Goal: Information Seeking & Learning: Learn about a topic

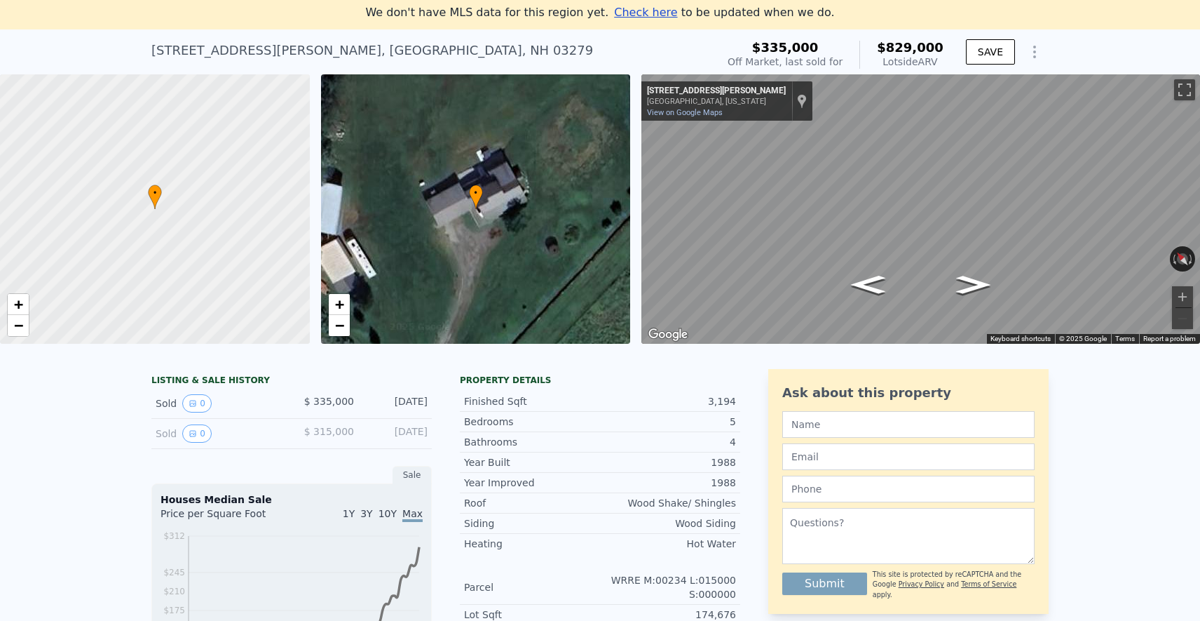
scroll to position [41, 0]
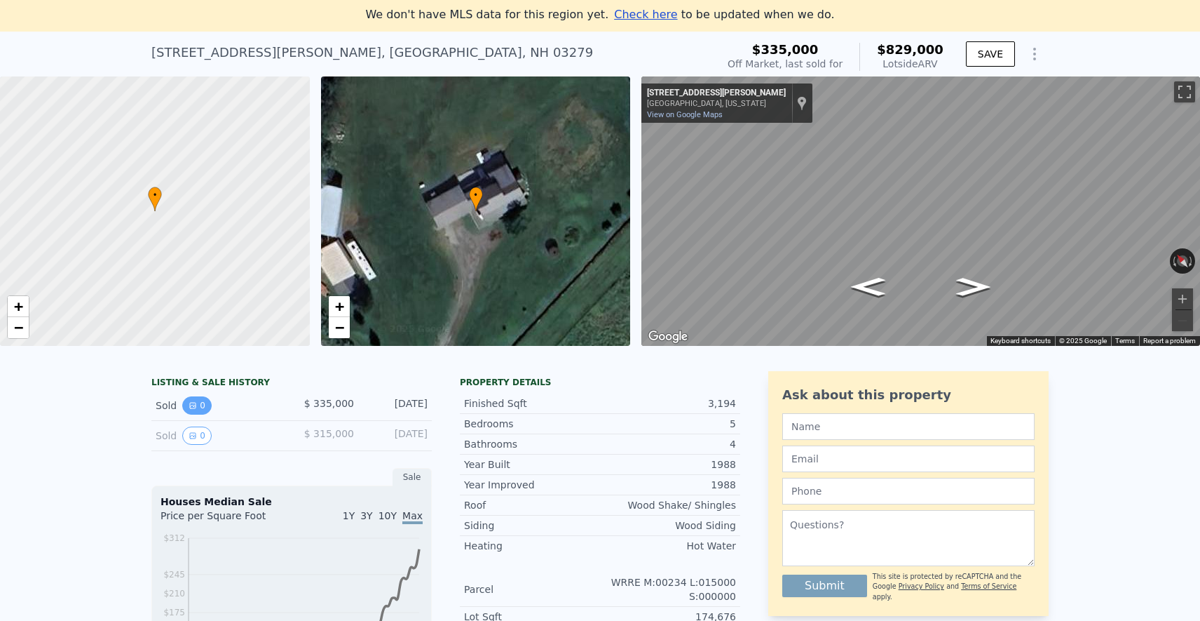
click at [201, 407] on button "0" at bounding box center [196, 405] width 29 height 18
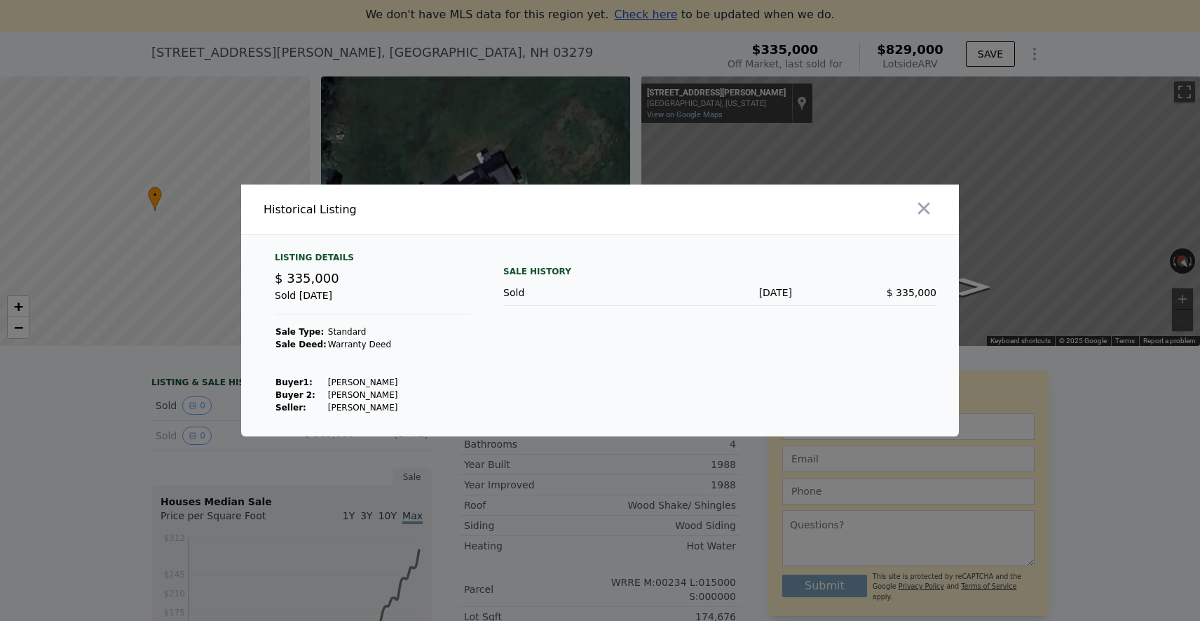
click at [344, 393] on td "[PERSON_NAME]" at bounding box center [363, 394] width 72 height 13
click at [341, 379] on td "[PERSON_NAME]" at bounding box center [363, 382] width 72 height 13
click at [103, 381] on div at bounding box center [600, 310] width 1200 height 621
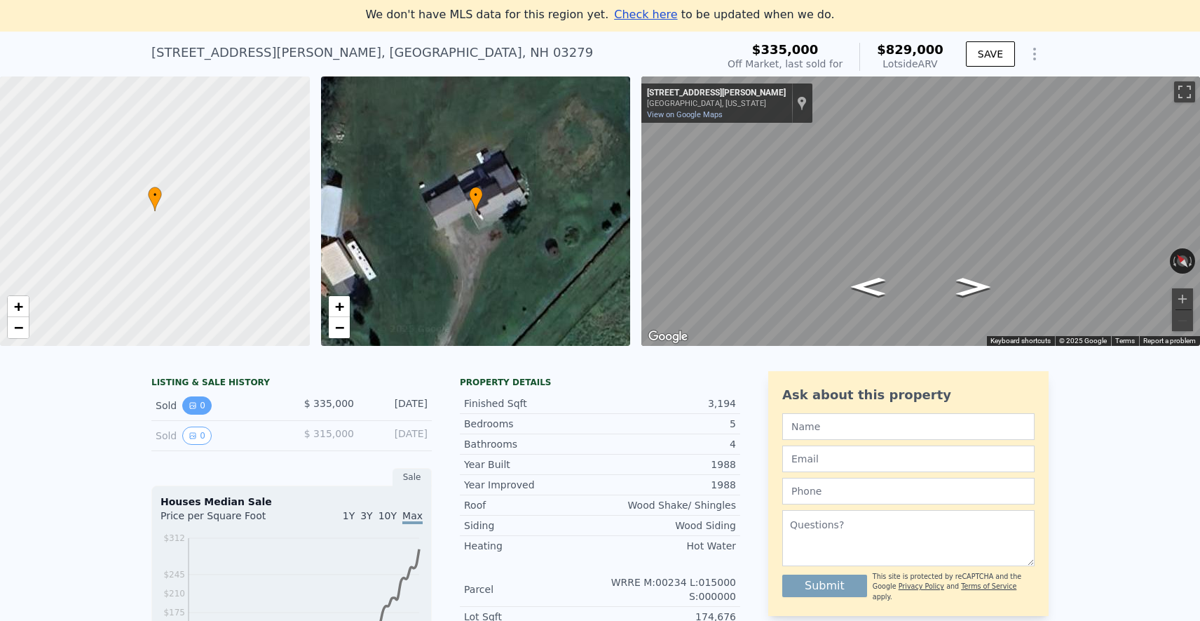
click at [187, 405] on button "0" at bounding box center [196, 405] width 29 height 18
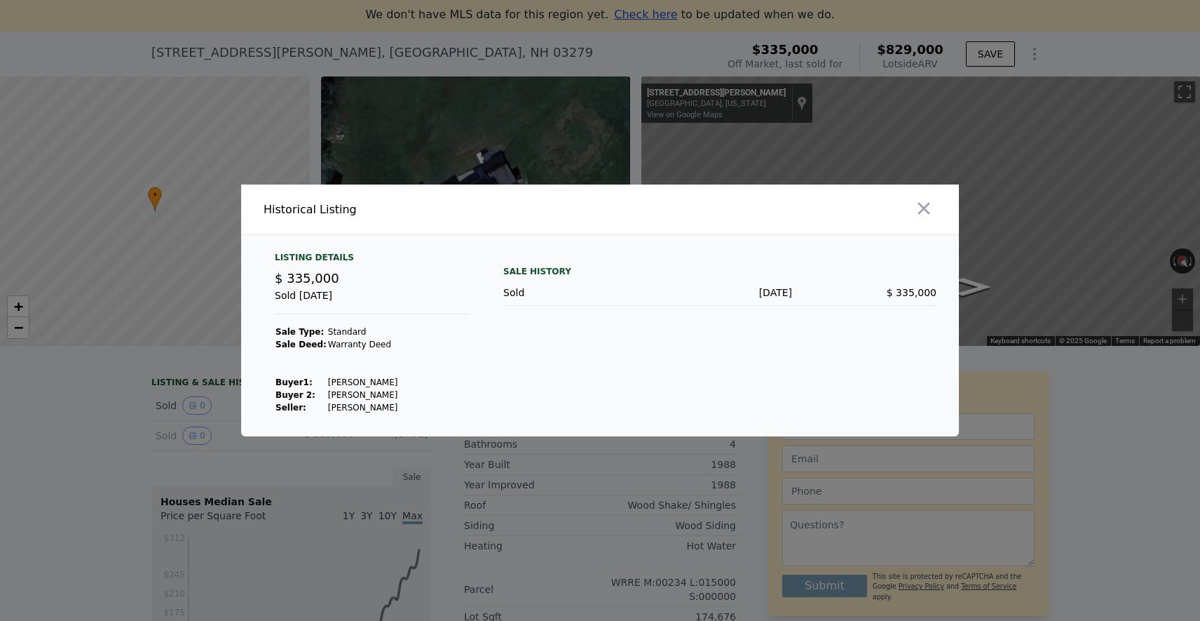
click at [108, 409] on div at bounding box center [600, 310] width 1200 height 621
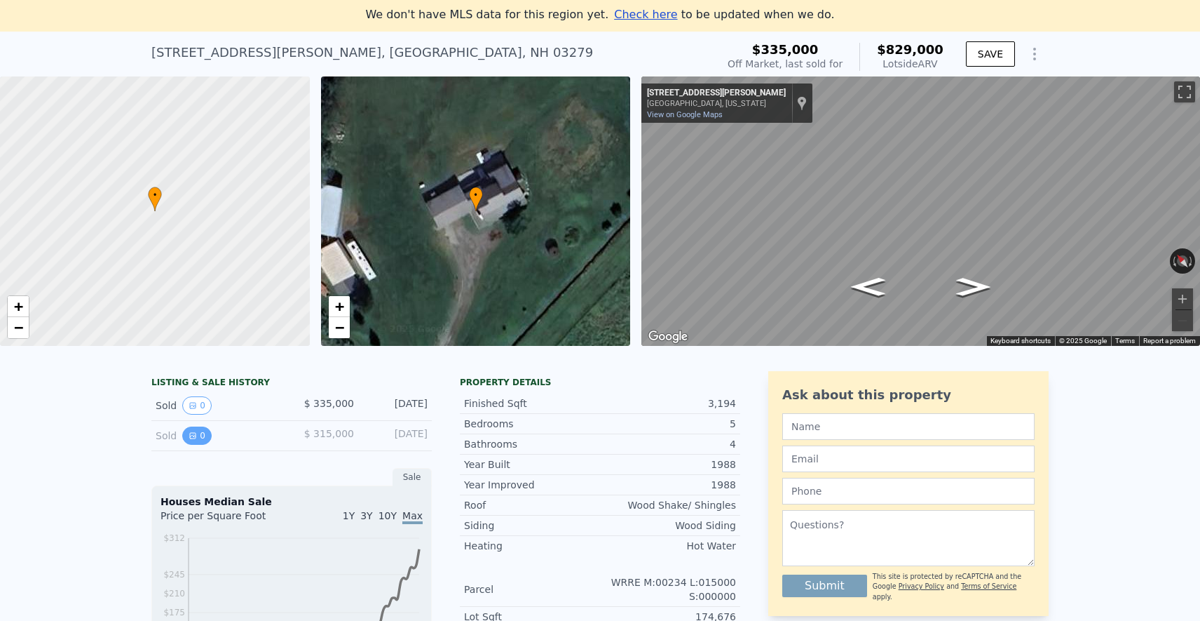
click at [184, 434] on button "0" at bounding box center [196, 435] width 29 height 18
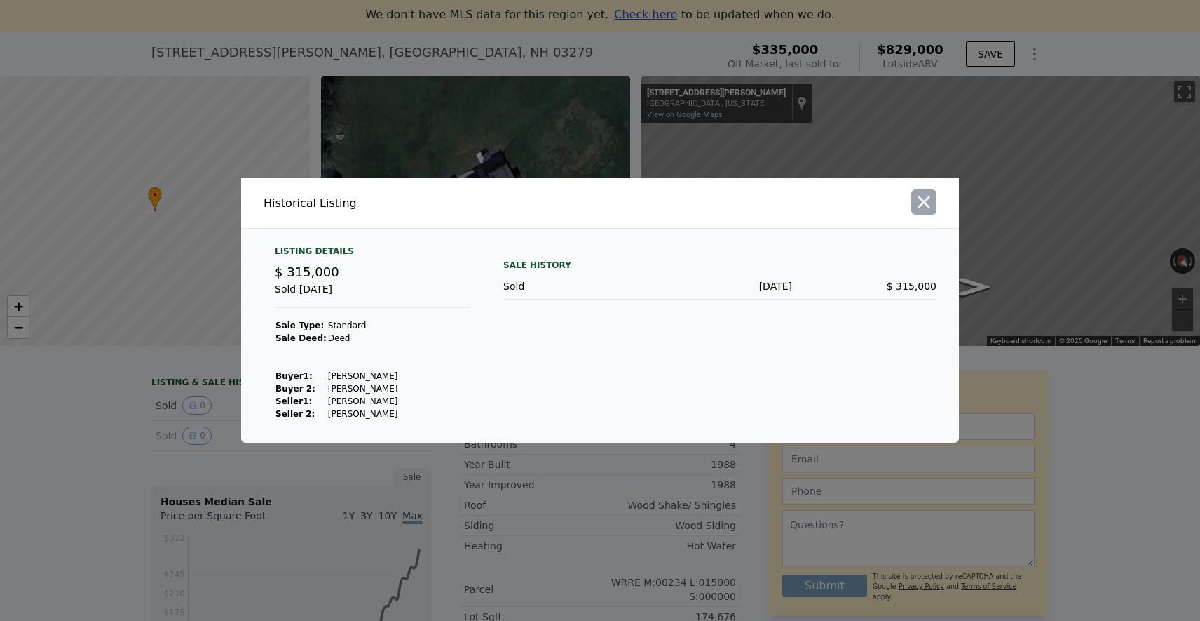
click at [931, 200] on icon "button" at bounding box center [924, 202] width 20 height 20
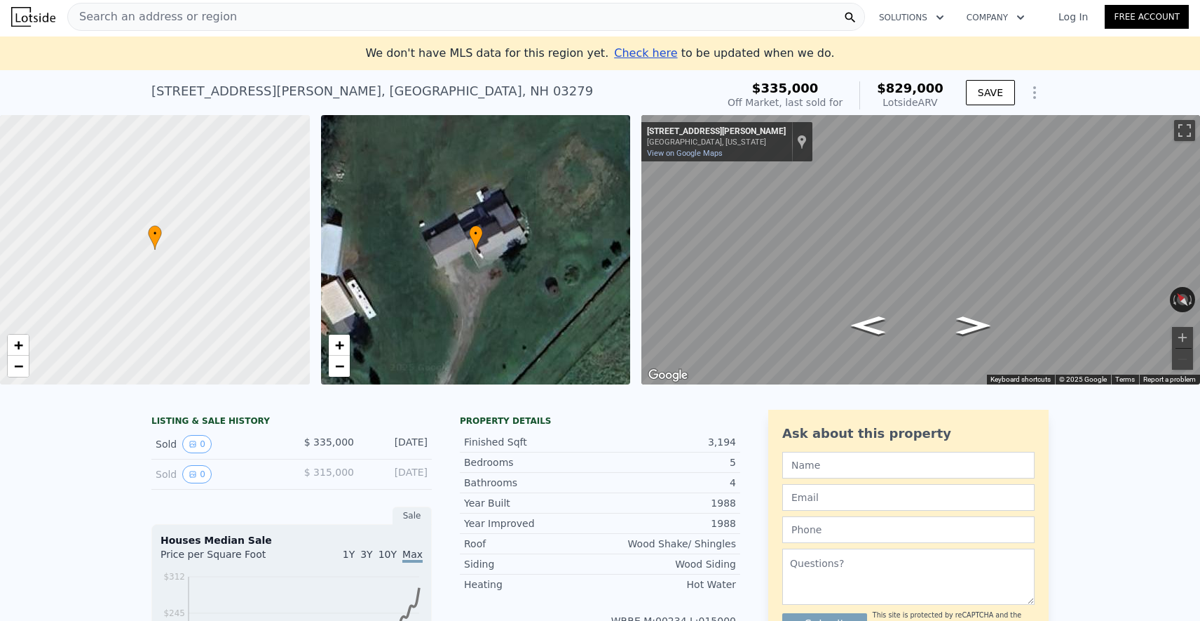
scroll to position [0, 0]
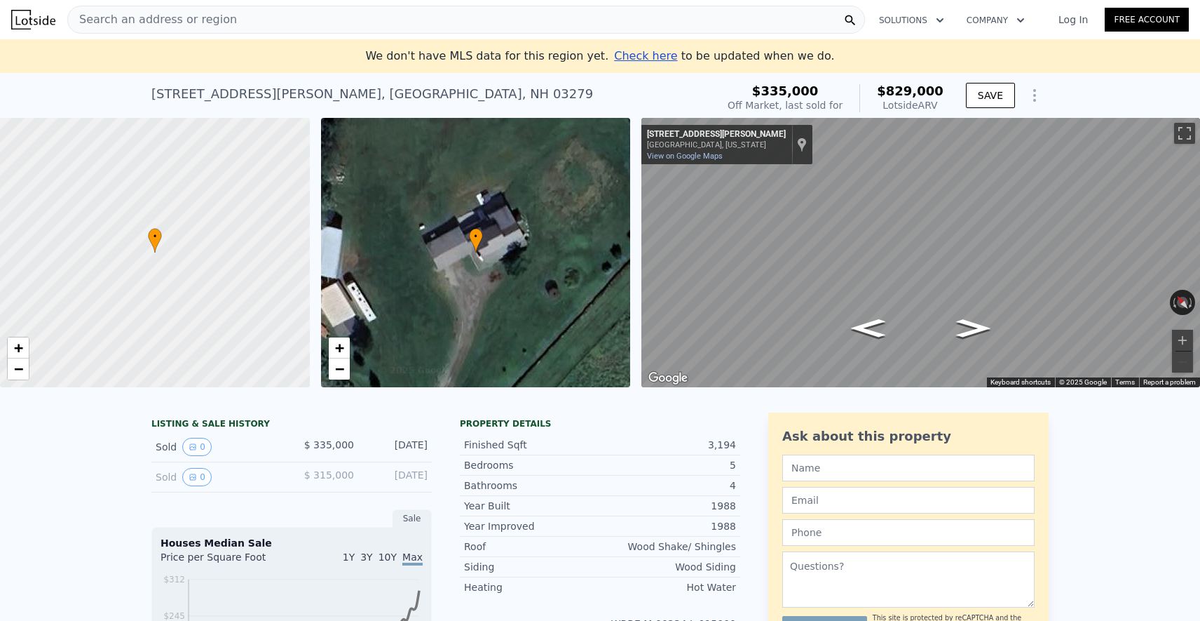
click at [915, 99] on div "Lotside ARV" at bounding box center [910, 105] width 67 height 14
click at [782, 90] on span "$335,000" at bounding box center [785, 90] width 67 height 15
click at [1031, 95] on icon "Show Options" at bounding box center [1034, 95] width 17 height 17
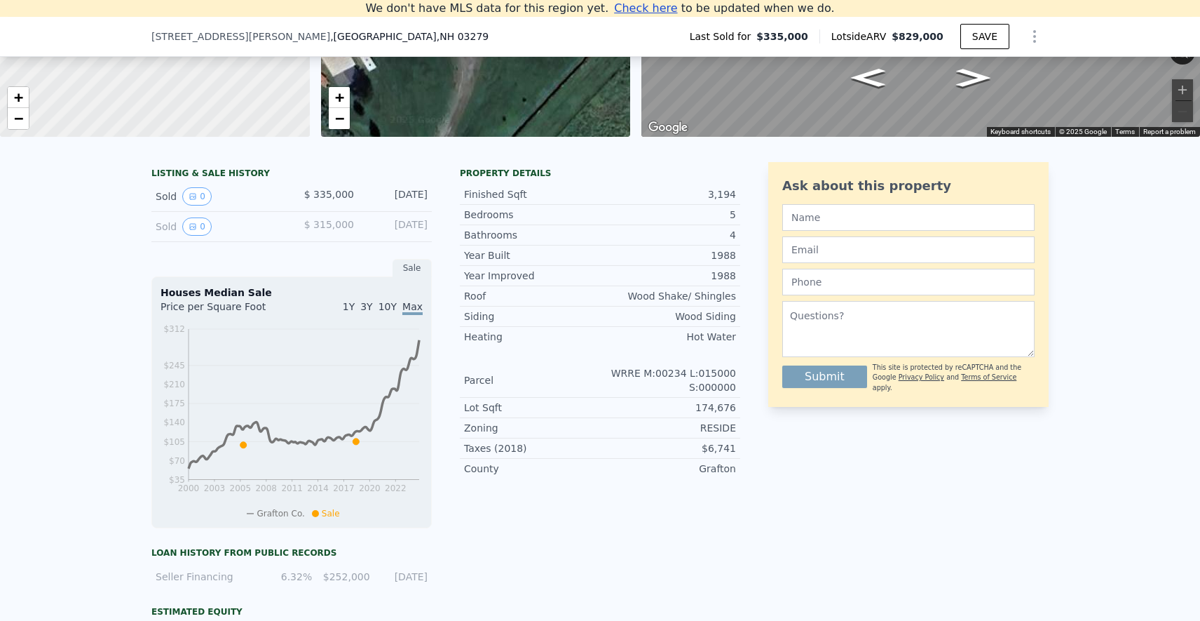
scroll to position [228, 0]
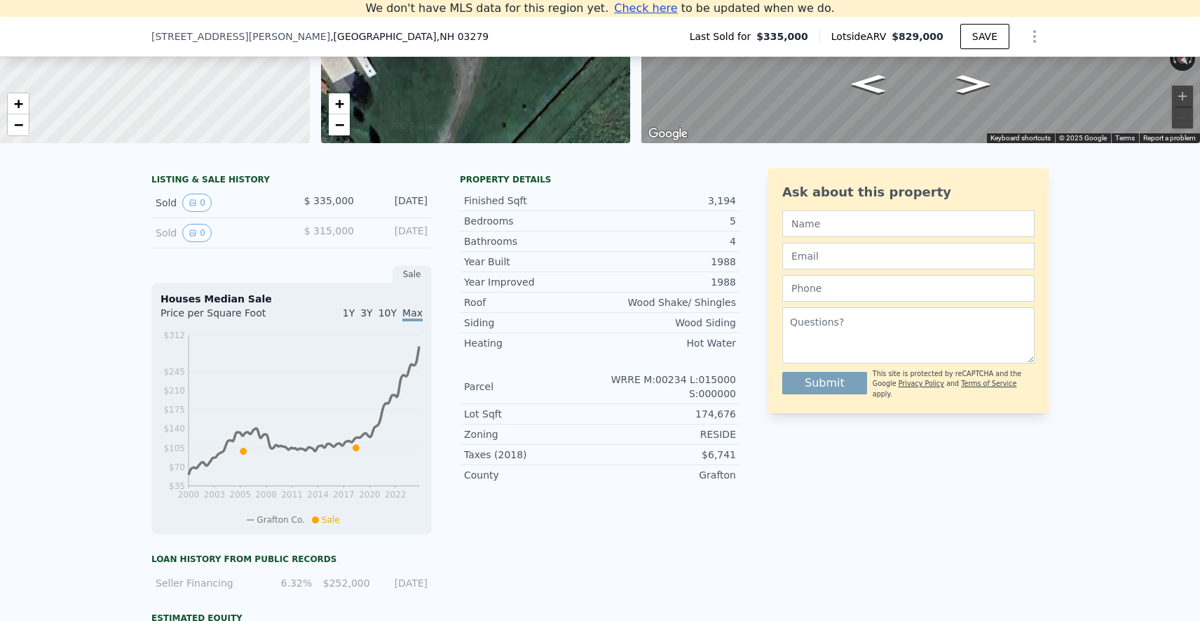
click at [287, 231] on div "Sold 0 $ 315,000 [DATE]" at bounding box center [291, 233] width 280 height 30
click at [163, 236] on div "Sold 0" at bounding box center [218, 233] width 125 height 18
click at [245, 243] on div "Sold 0 $ 315,000 [DATE]" at bounding box center [291, 233] width 280 height 30
click at [330, 220] on div "Sold 0 $ 315,000 [DATE]" at bounding box center [291, 233] width 280 height 30
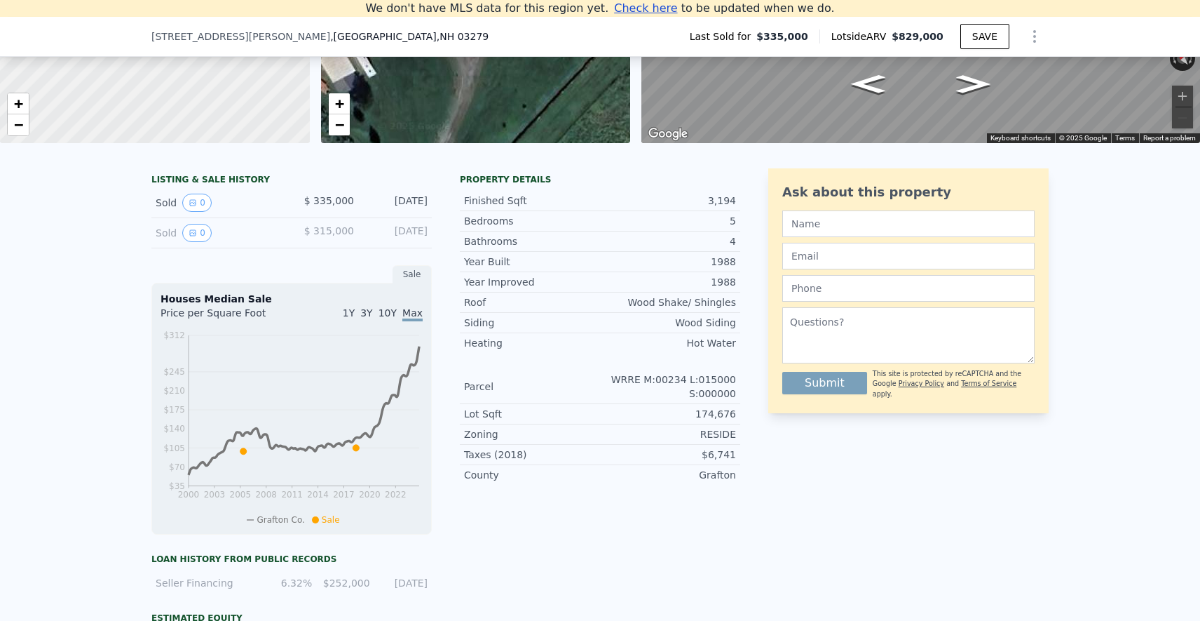
click at [330, 222] on div "Sold 0 $ 315,000 [DATE]" at bounding box center [291, 233] width 280 height 30
click at [330, 202] on span "$ 335,000" at bounding box center [329, 200] width 50 height 11
click at [276, 202] on div "Sold 0" at bounding box center [218, 203] width 125 height 18
click at [212, 198] on div "Sold 0" at bounding box center [218, 203] width 125 height 18
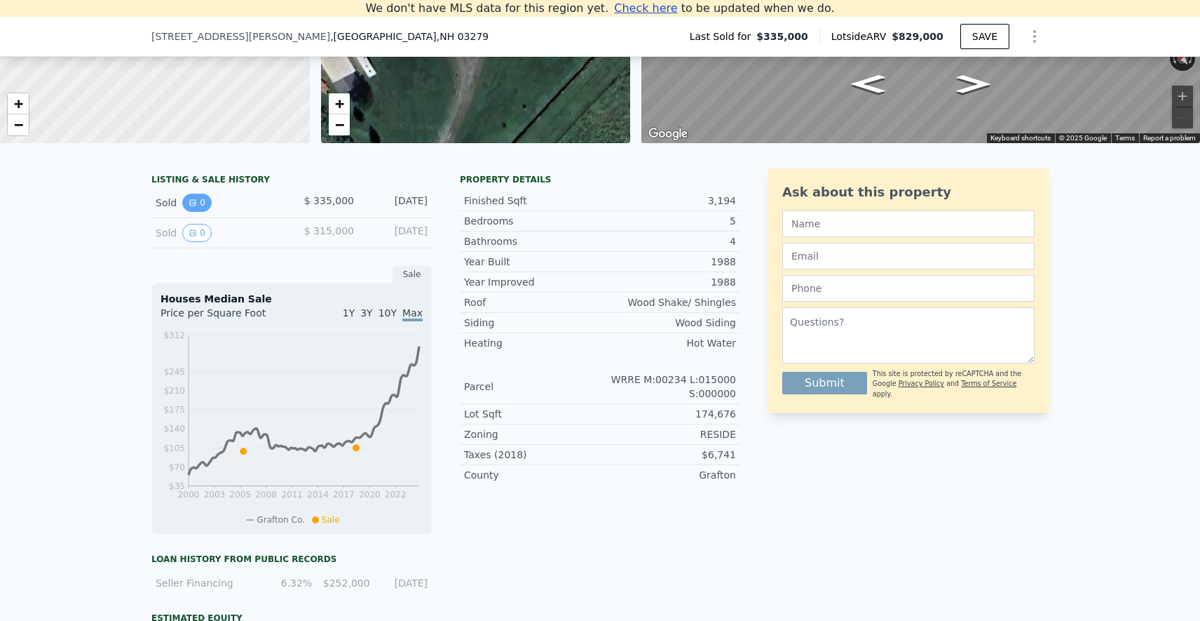
click at [202, 198] on button "0" at bounding box center [196, 203] width 29 height 18
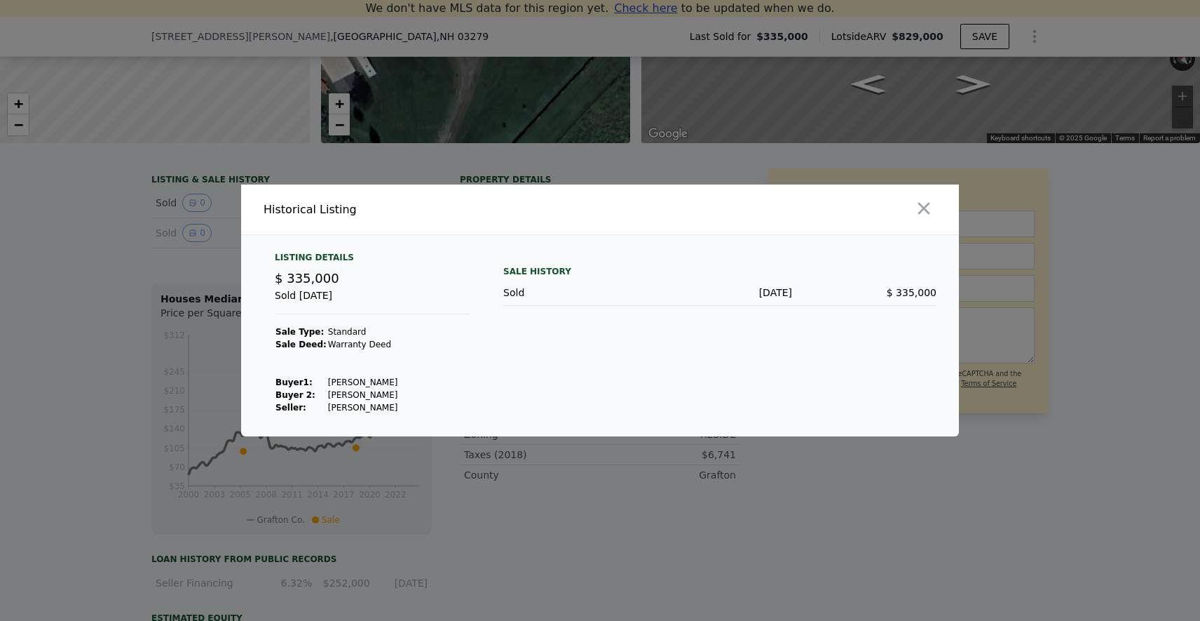
click at [483, 363] on div "Listing Details $ 335,000 Sold [DATE] Sale Type: Standard Sale Deed: Warranty D…" at bounding box center [600, 344] width 718 height 184
click at [316, 272] on span "$ 335,000" at bounding box center [307, 278] width 65 height 15
click at [342, 307] on div "Sold [DATE]" at bounding box center [372, 301] width 195 height 26
click at [538, 293] on div "Sold" at bounding box center [575, 292] width 144 height 14
click at [440, 389] on div "Listing Details $ 335,000 Sold [DATE] Sale Type: Standard Sale Deed: Warranty D…" at bounding box center [372, 333] width 217 height 162
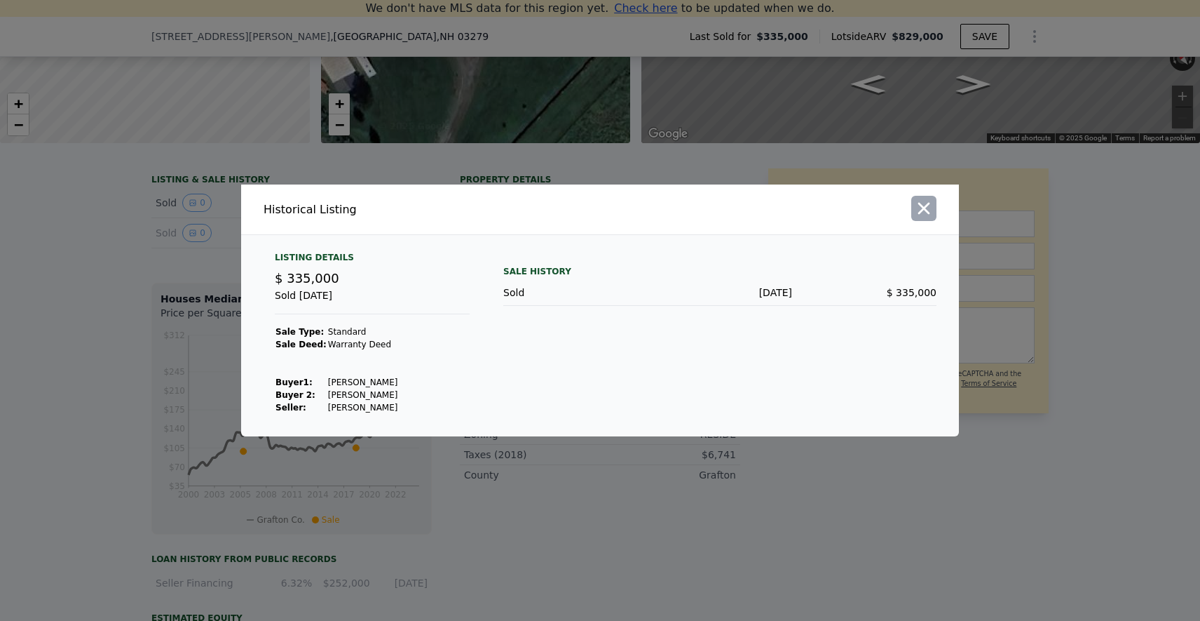
click at [929, 203] on icon "button" at bounding box center [924, 209] width 12 height 12
